Goal: Complete application form

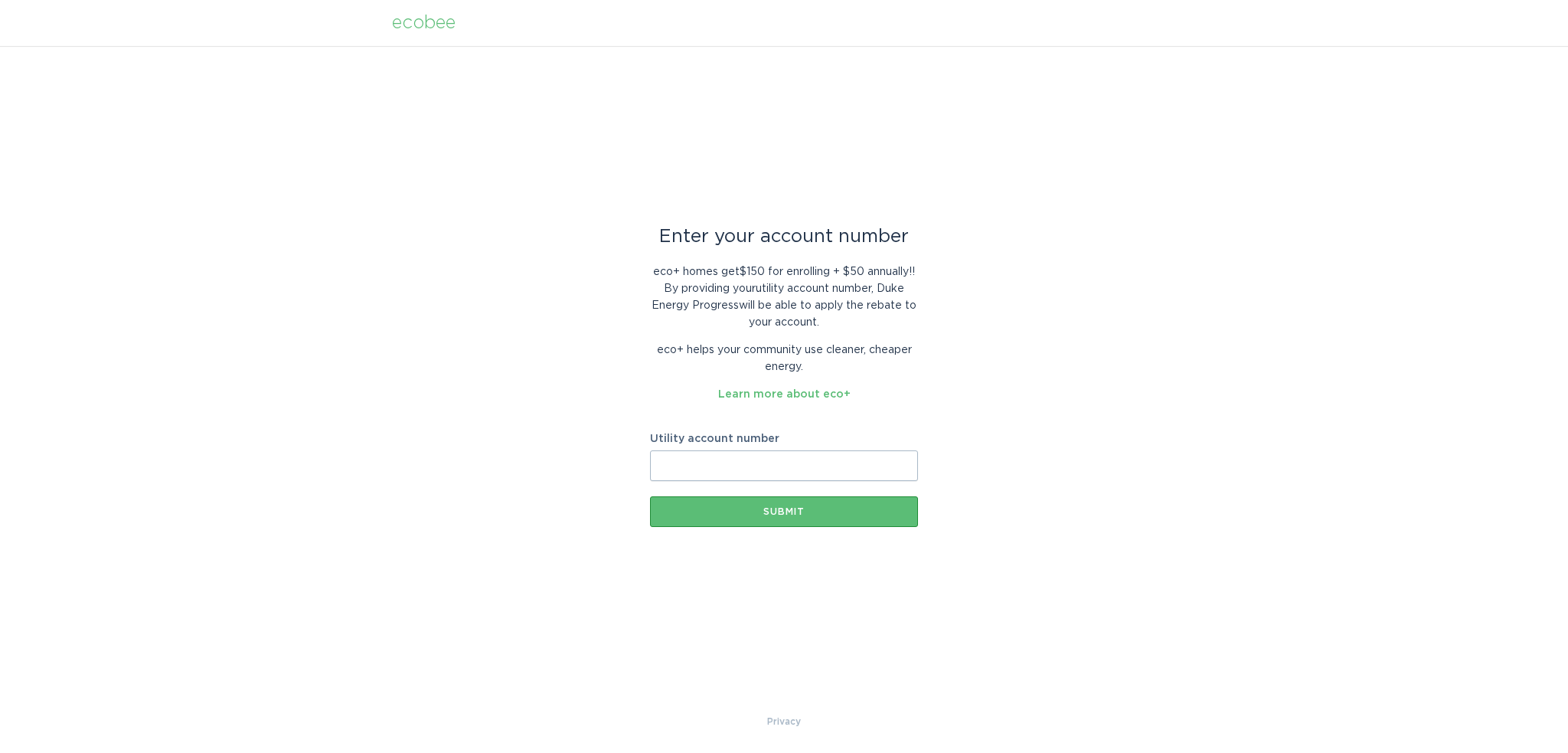
drag, startPoint x: 713, startPoint y: 461, endPoint x: 733, endPoint y: 463, distance: 20.1
click at [713, 461] on input "Utility account number" at bounding box center [783, 466] width 268 height 31
type input "910043306098"
click at [787, 508] on div "Submit" at bounding box center [784, 511] width 252 height 9
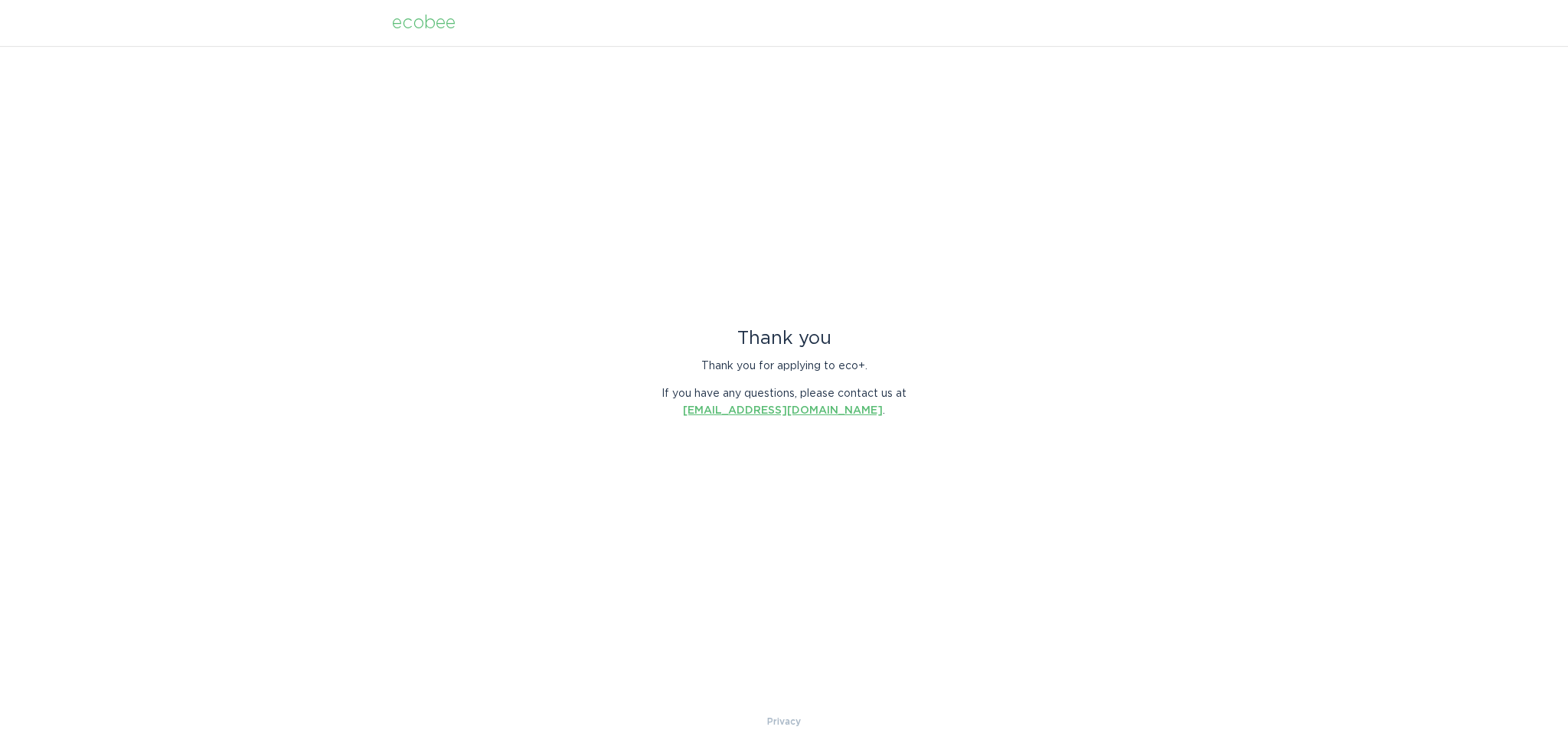
click at [757, 409] on link "[EMAIL_ADDRESS][DOMAIN_NAME]" at bounding box center [782, 410] width 199 height 10
